Goal: Task Accomplishment & Management: Complete application form

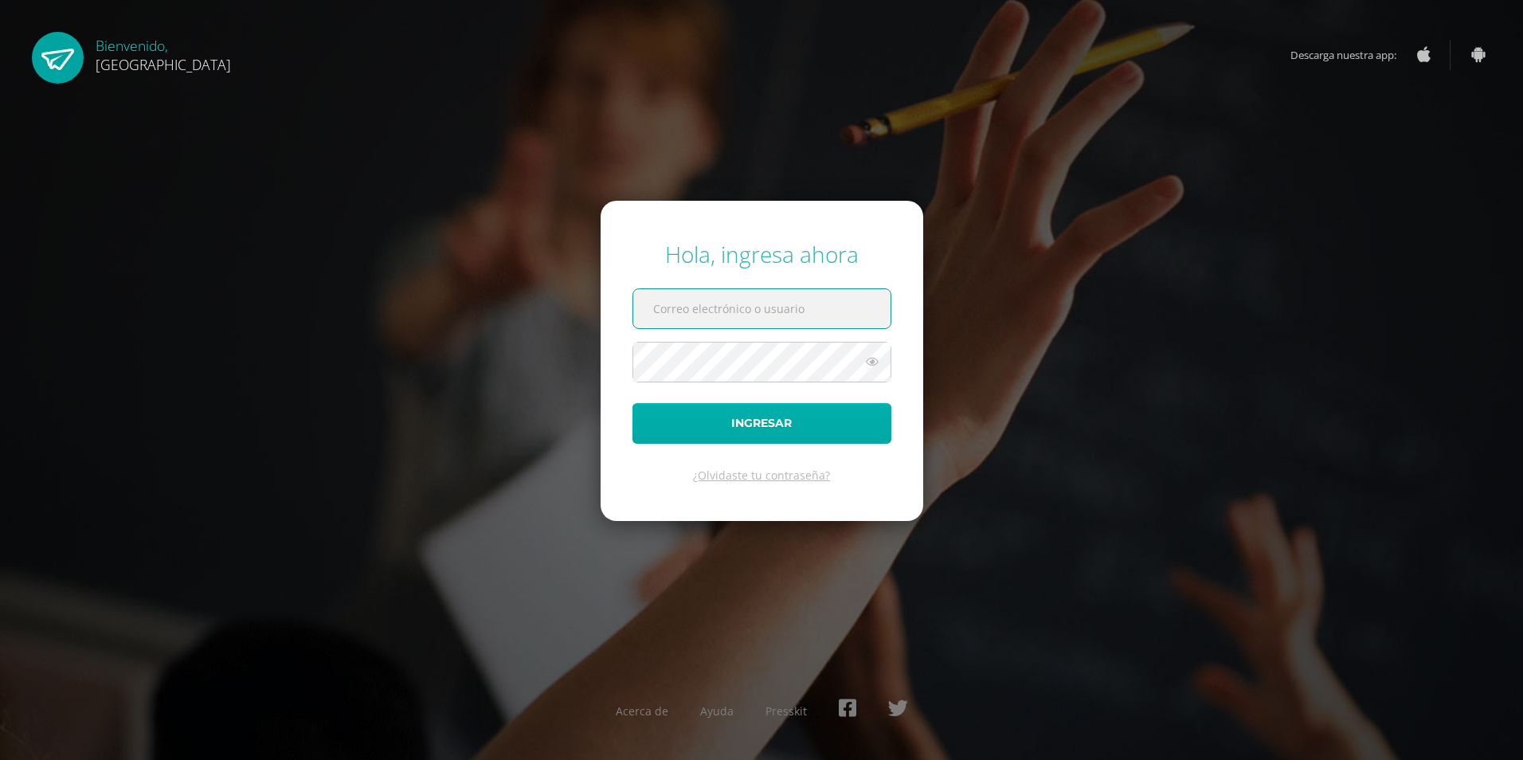
type input "2021212@colegiobelga.edu.gt"
click at [838, 404] on button "Ingresar" at bounding box center [762, 423] width 259 height 41
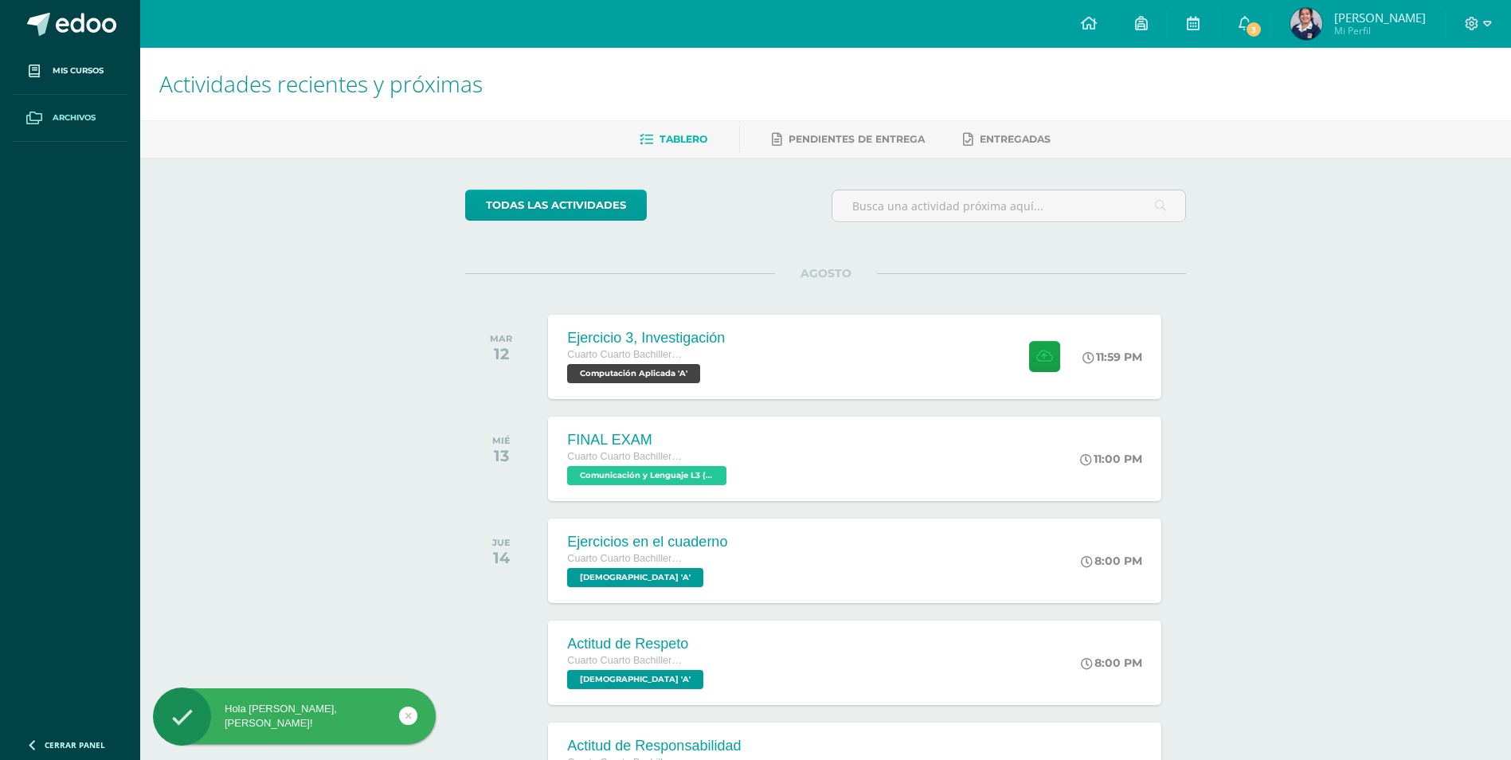
click at [80, 114] on span "Archivos" at bounding box center [74, 118] width 43 height 13
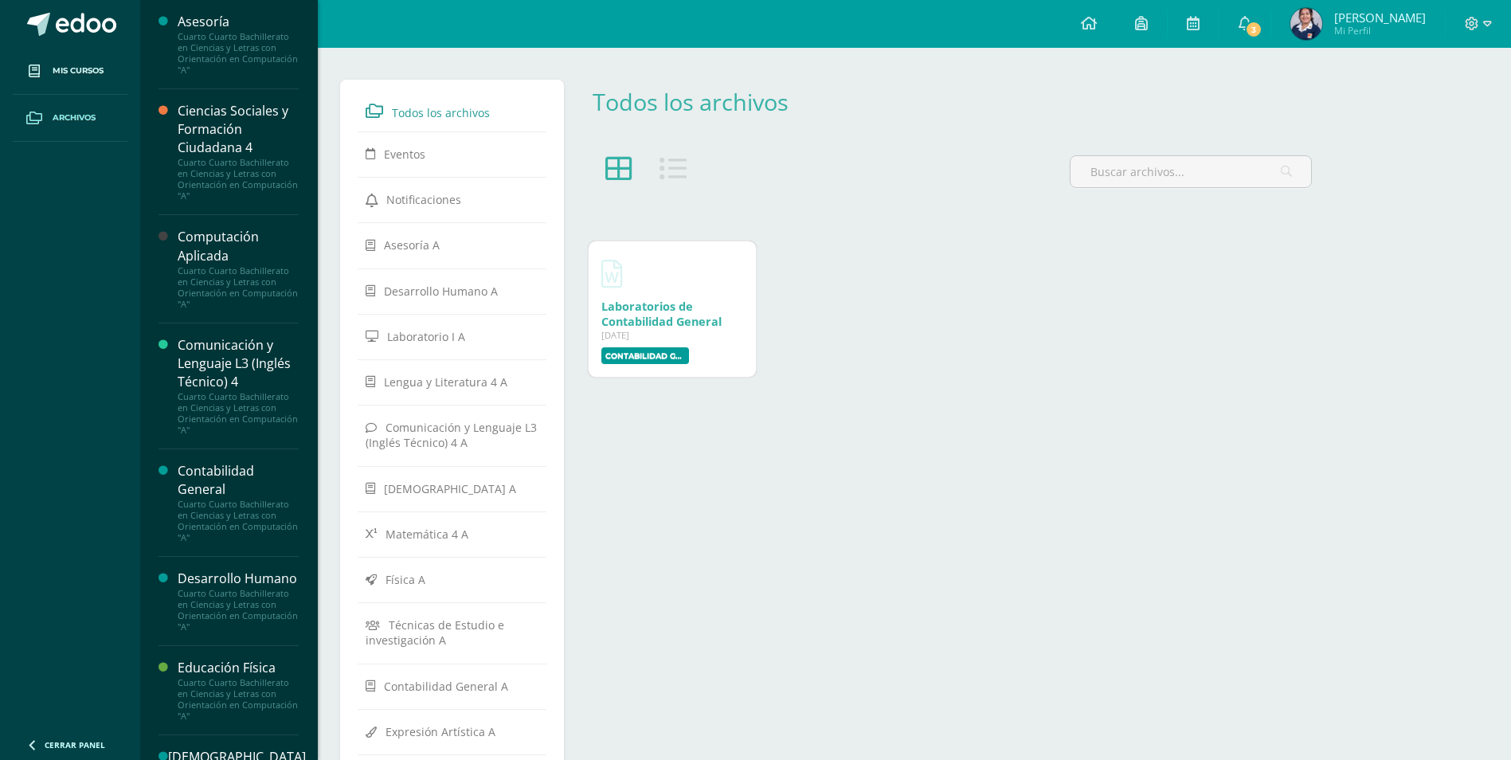
click at [245, 243] on div "Computación Aplicada" at bounding box center [238, 246] width 121 height 37
click at [212, 279] on div "Cuarto Cuarto Bachillerato en Ciencias y Letras con Orientación en Computación …" at bounding box center [238, 287] width 121 height 45
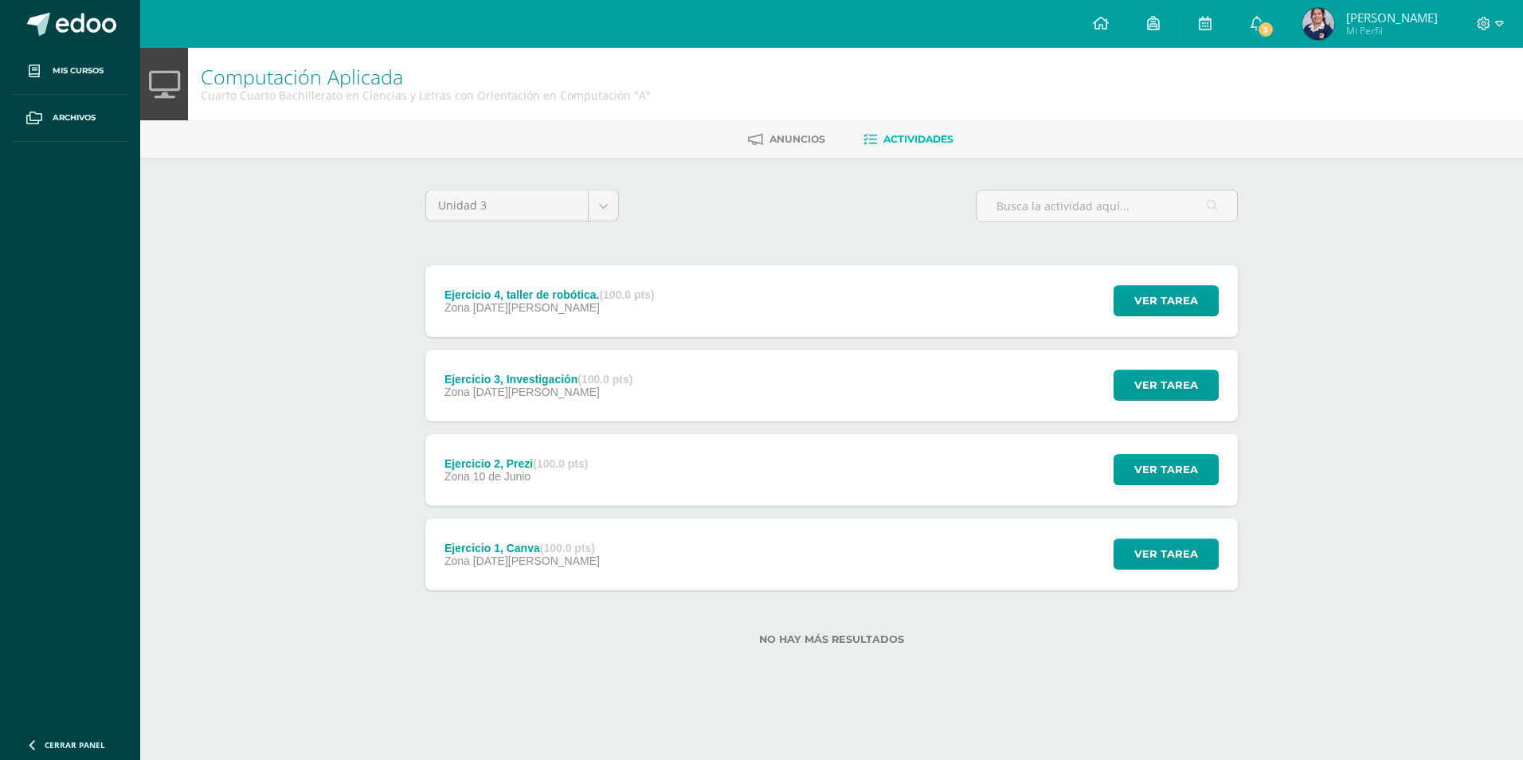
click at [578, 452] on div "Ejercicio 2, Prezi (100.0 pts) Zona 10 de Junio" at bounding box center [516, 470] width 182 height 72
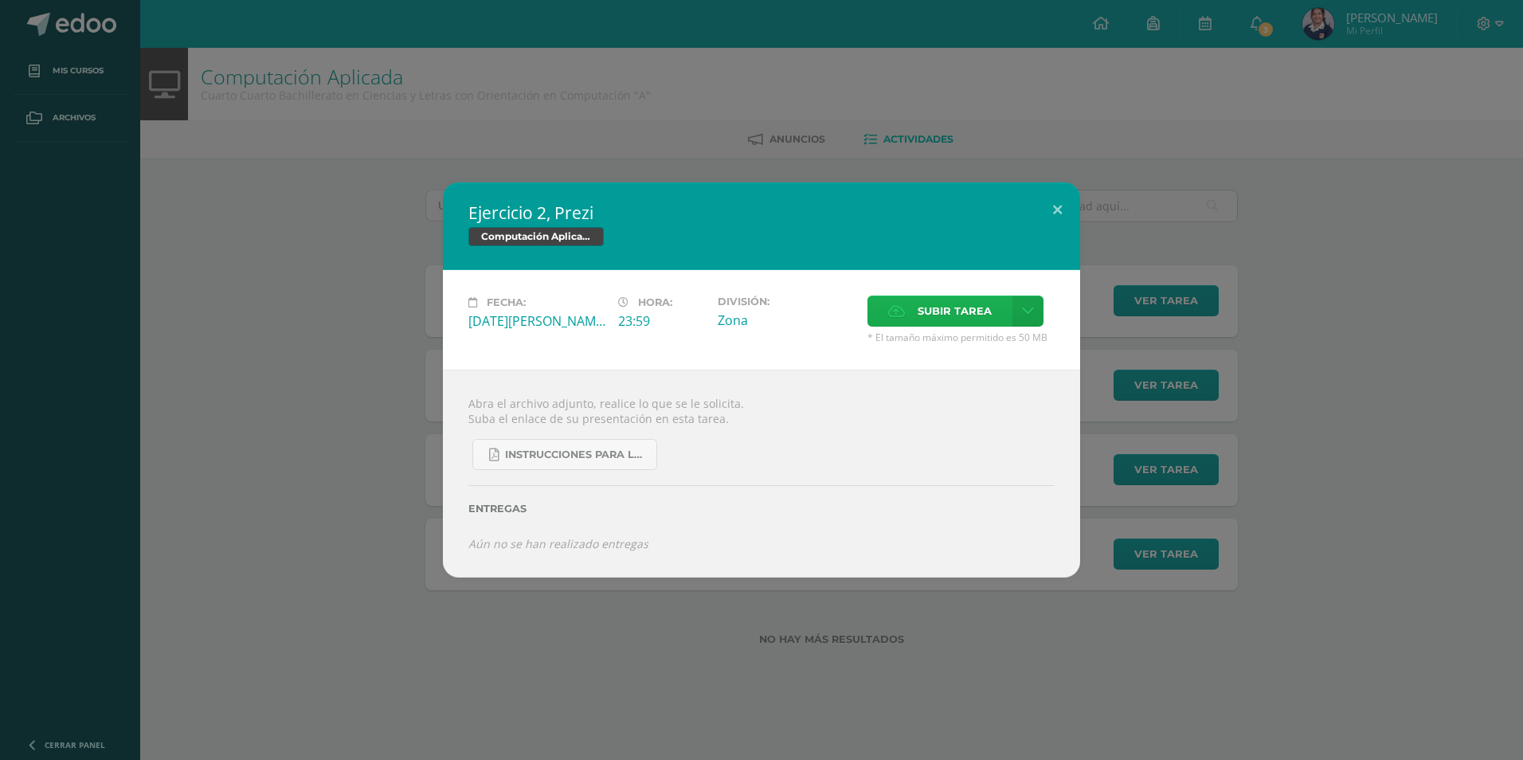
click at [919, 308] on span "Subir tarea" at bounding box center [955, 310] width 74 height 29
click at [0, 0] on input "Subir tarea" at bounding box center [0, 0] width 0 height 0
click at [1018, 310] on link at bounding box center [1028, 311] width 31 height 31
click at [981, 349] on span "Subir enlace" at bounding box center [959, 345] width 67 height 15
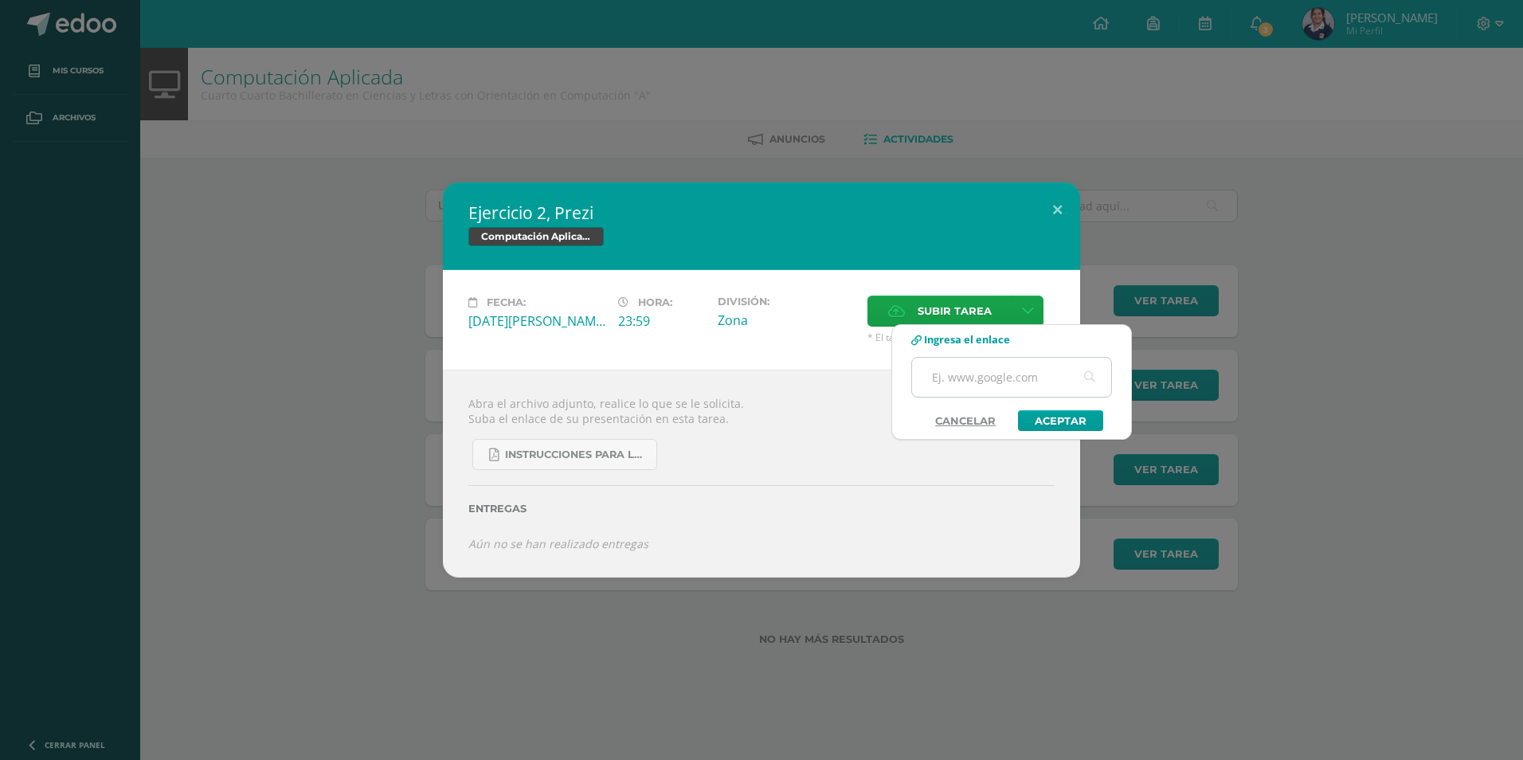
paste input "https://prezi.com/view/KMsKZw46luJ7OMg6x76p/?referral_token=IOjUVflnB3FN"
type input "https://prezi.com/view/KMsKZw46luJ7OMg6x76p/?referral_token=IOjUVflnB3FN"
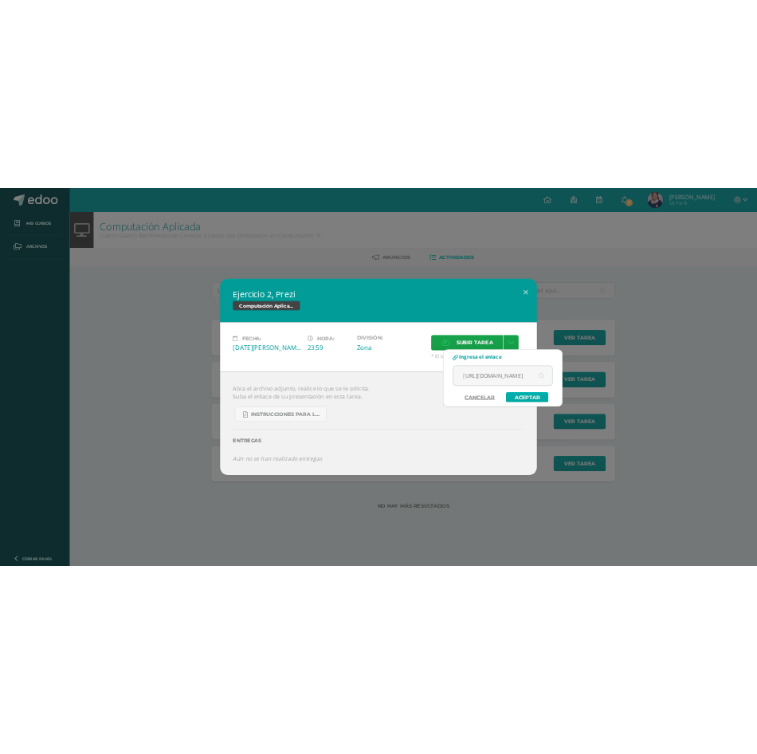
scroll to position [0, 0]
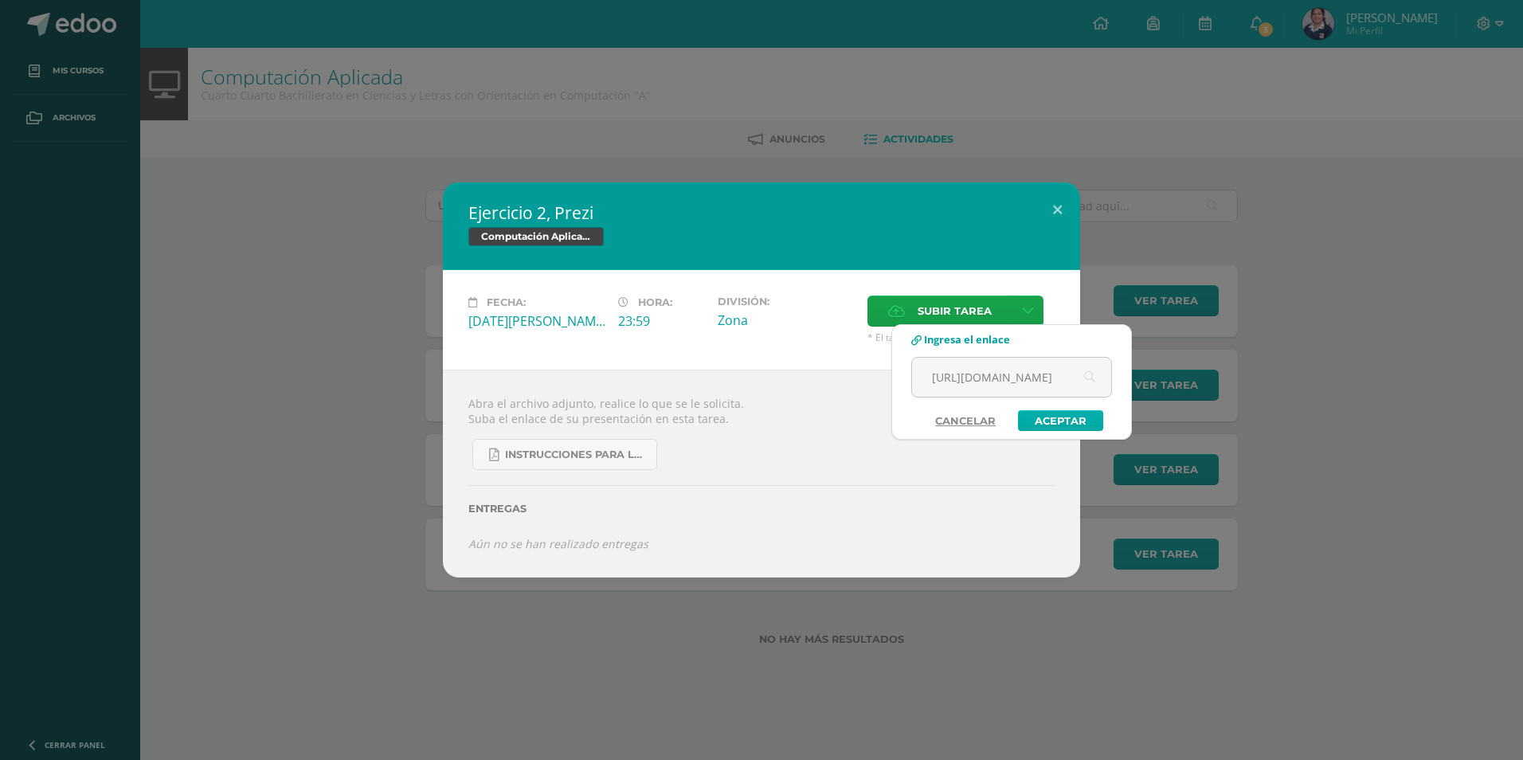
click at [1056, 421] on link "Aceptar" at bounding box center [1060, 420] width 85 height 21
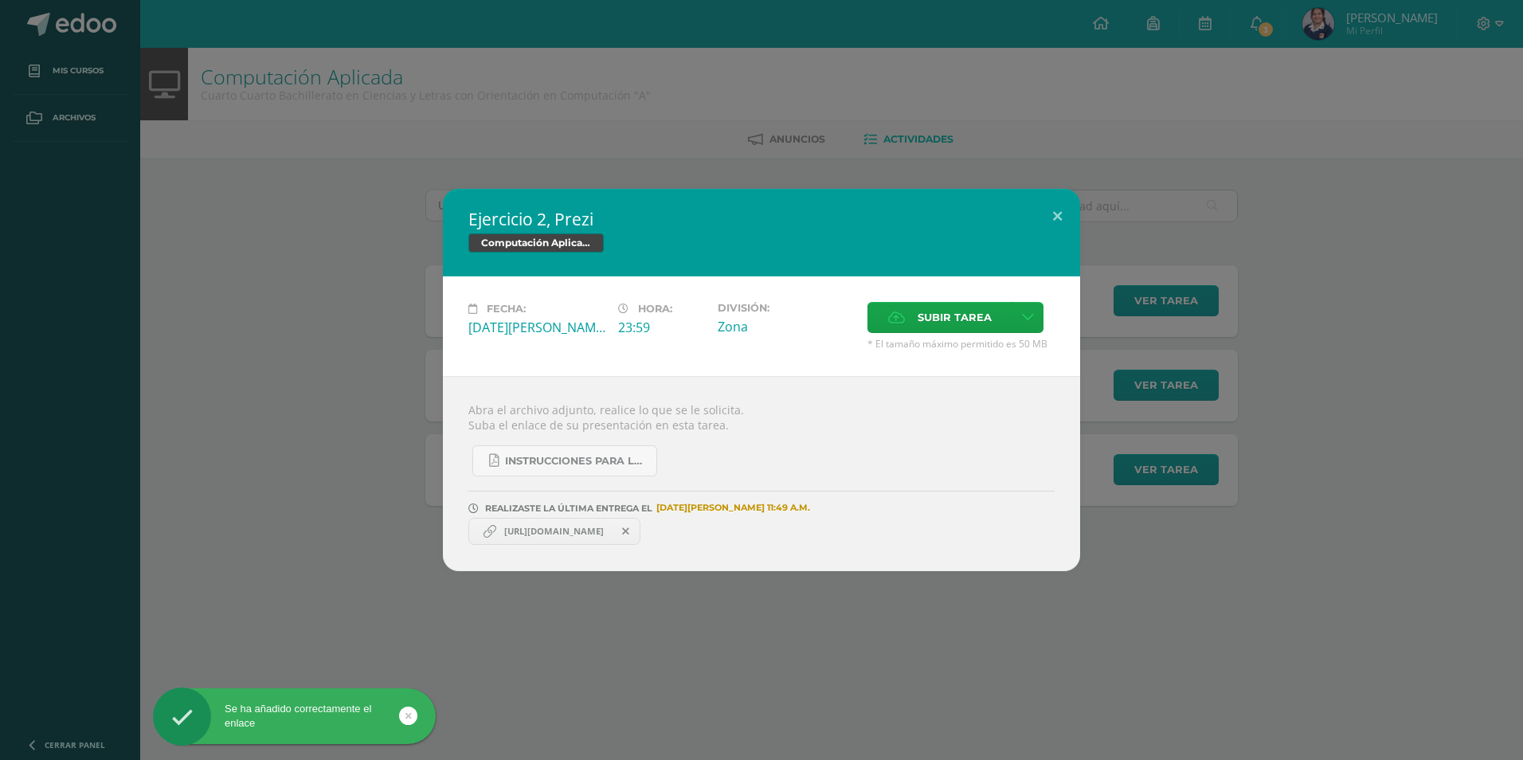
click at [578, 528] on span "https://prezi.com/view/KMsKZw46luJ7OMg6x76p/?referral_token=IOjUVflnB3FN" at bounding box center [554, 531] width 116 height 13
click at [560, 533] on span "https://prezi.com/view/KMsKZw46luJ7OMg6x76p/?referral_token=IOjUVflnB3FN" at bounding box center [554, 531] width 116 height 13
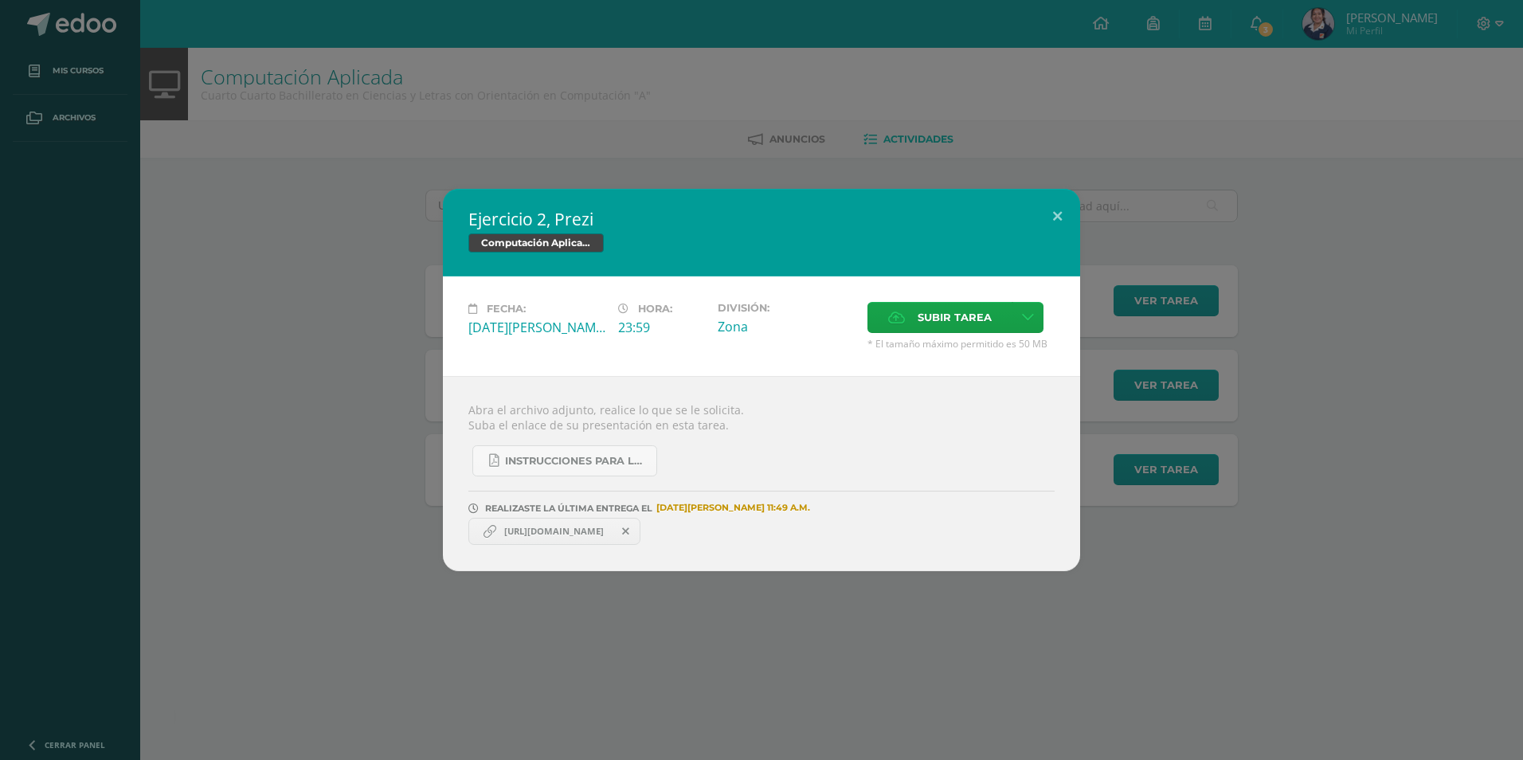
click at [554, 526] on span "https://prezi.com/view/KMsKZw46luJ7OMg6x76p/?referral_token=IOjUVflnB3FN" at bounding box center [554, 531] width 116 height 13
click at [518, 539] on link "https://prezi.com/view/KMsKZw46luJ7OMg6x76p/?referral_token=IOjUVflnB3FN" at bounding box center [554, 531] width 172 height 27
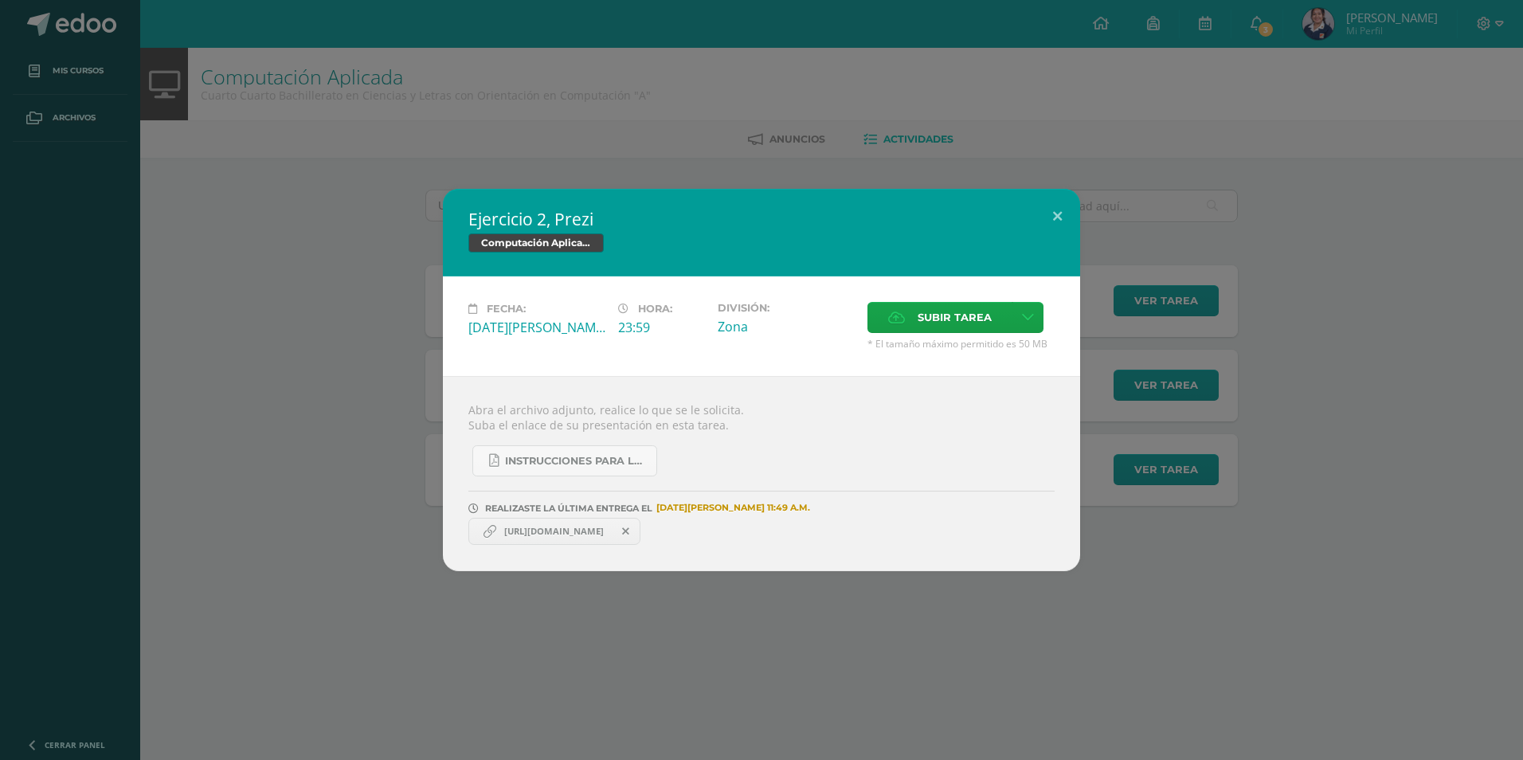
drag, startPoint x: 528, startPoint y: 517, endPoint x: 527, endPoint y: 535, distance: 18.3
click at [527, 535] on div "https://prezi.com/view/KMsKZw46luJ7OMg6x76p/?referral_token=IOjUVflnB3FN" at bounding box center [761, 529] width 586 height 31
click at [527, 535] on span "https://prezi.com/view/KMsKZw46luJ7OMg6x76p/?referral_token=IOjUVflnB3FN" at bounding box center [554, 531] width 116 height 13
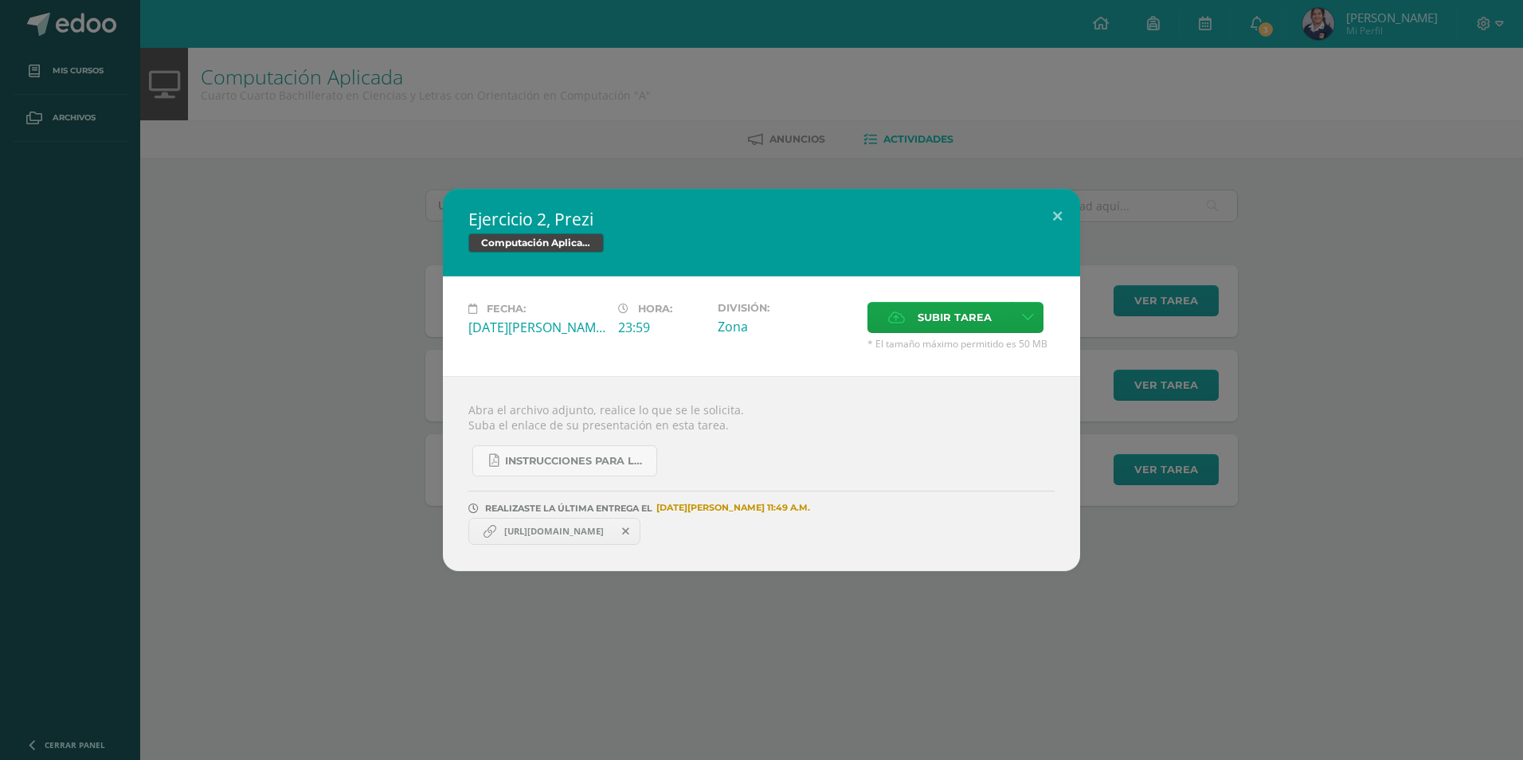
copy link "https://prezi.com/view/KMsKZw46luJ7OMg6x76p/?referral_token=IOjUVflnB3FN"
click at [640, 537] on span at bounding box center [626, 532] width 27 height 18
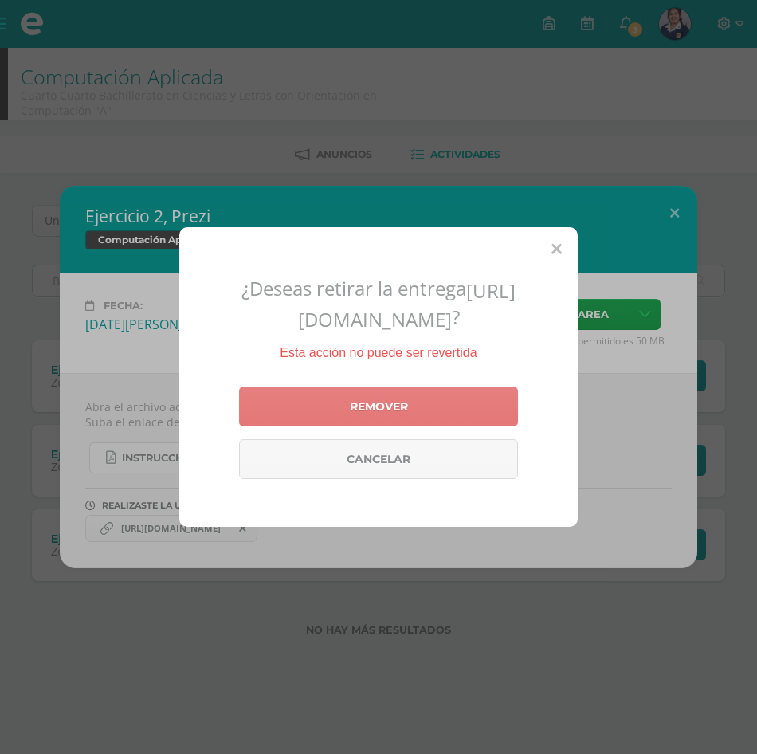
click at [421, 426] on link "Remover" at bounding box center [378, 406] width 279 height 40
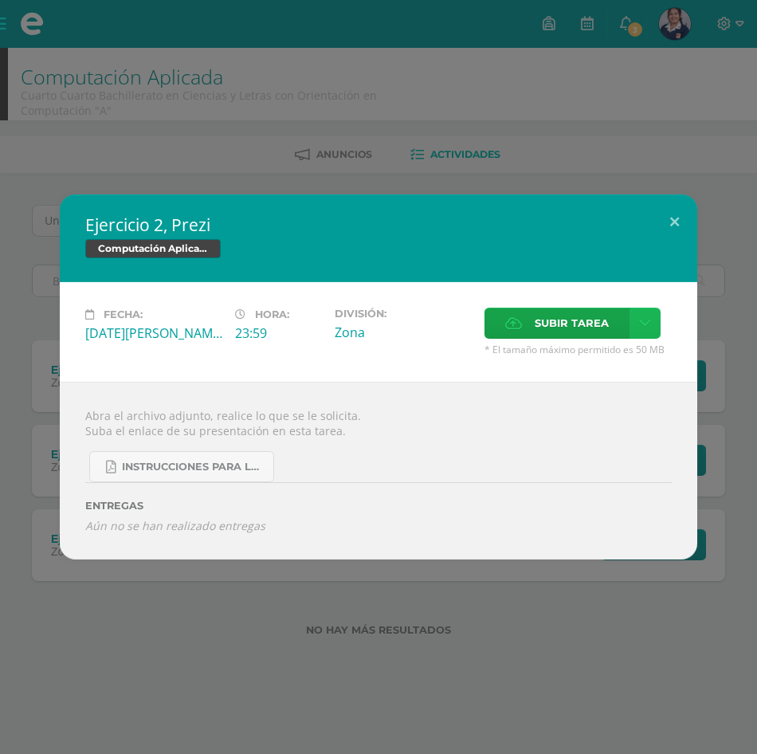
click at [643, 330] on icon at bounding box center [645, 323] width 12 height 14
click at [572, 370] on link "Subir enlace" at bounding box center [588, 357] width 159 height 25
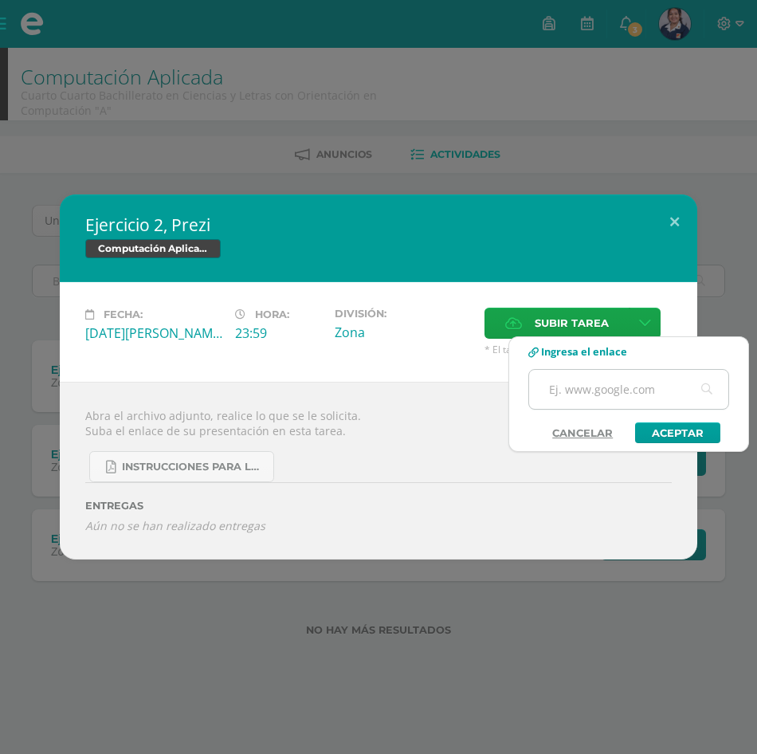
paste input "https://prezi.com/view/KMsKZw46luJ7OMg6x76p/?referral_token=IOjUVflnB3FN"
type input "https://prezi.com/view/KMsKZw46luJ7OMg6x76p/?referral_token=IOjUVflnB3FN"
click at [685, 437] on link "Aceptar" at bounding box center [677, 432] width 85 height 21
